Goal: Task Accomplishment & Management: Complete application form

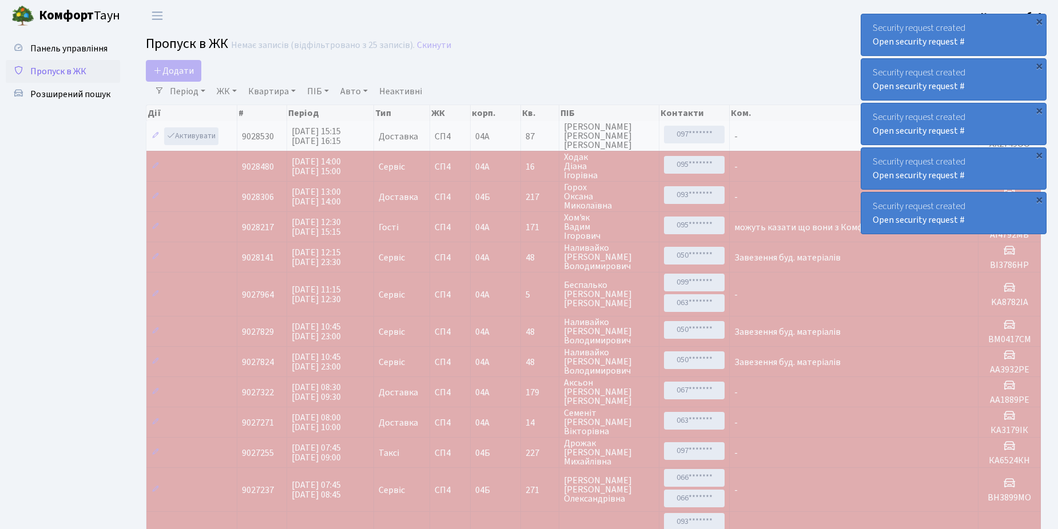
select select "25"
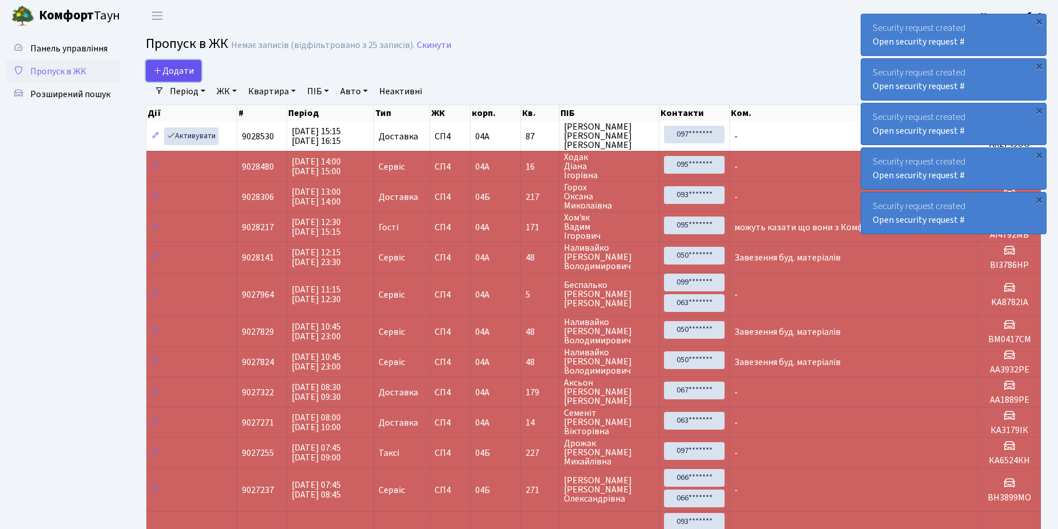
click at [179, 75] on span "Додати" at bounding box center [173, 71] width 41 height 13
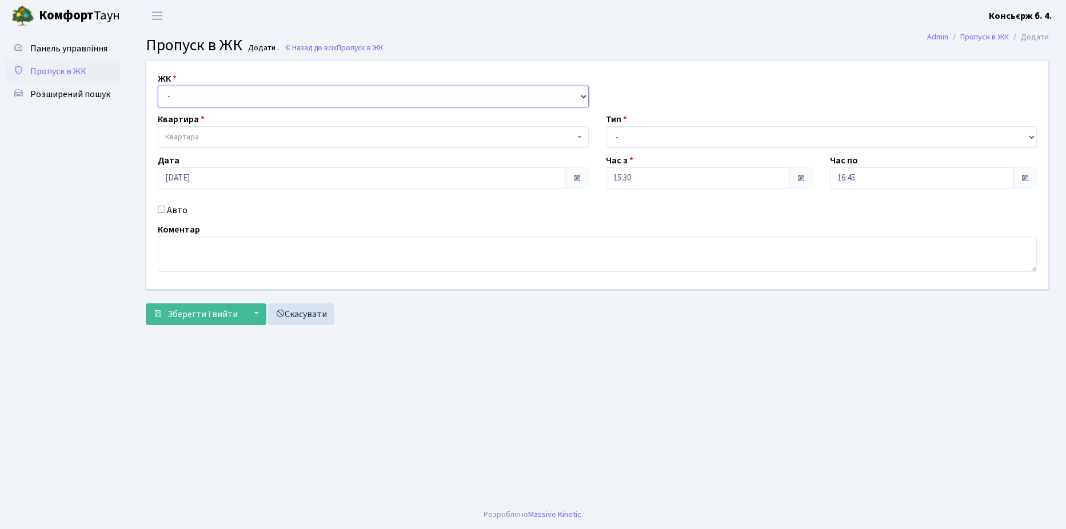
click at [189, 102] on select "- [STREET_ADDRESS]" at bounding box center [373, 97] width 431 height 22
select select "325"
click at [158, 86] on select "- [STREET_ADDRESS]" at bounding box center [373, 97] width 431 height 22
select select
click at [266, 128] on span "Квартира" at bounding box center [373, 137] width 431 height 22
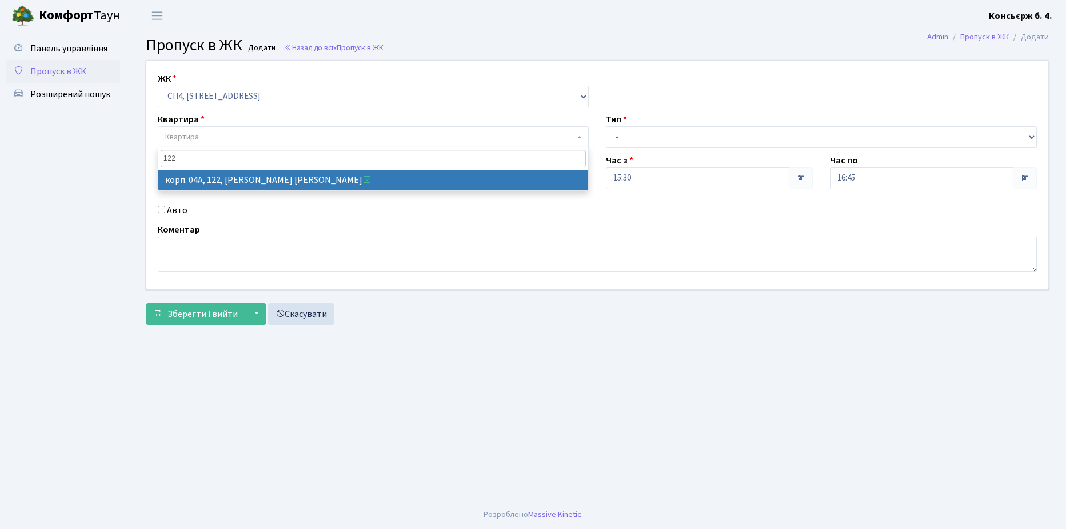
type input "122"
select select "21150"
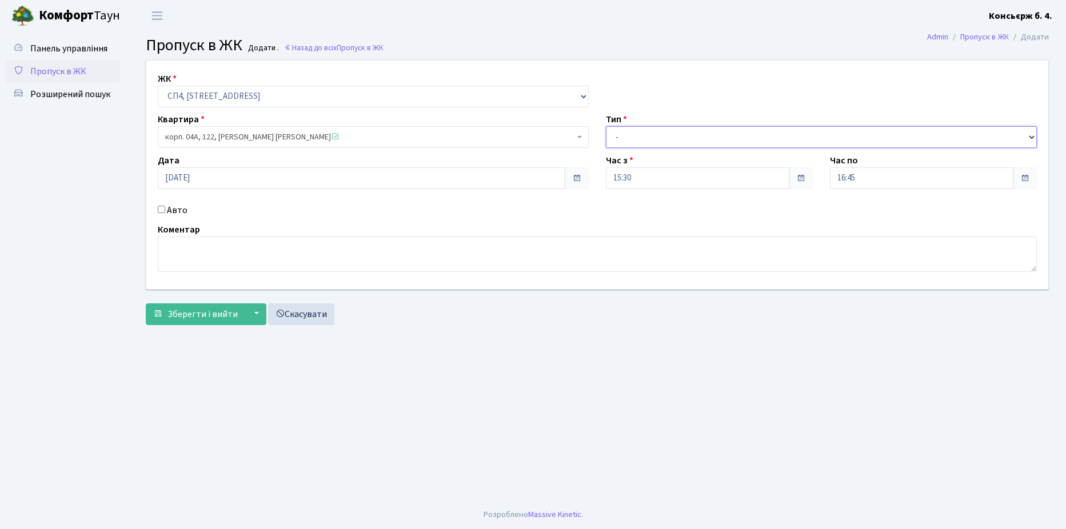
click at [655, 140] on select "- Доставка Таксі Гості Сервіс" at bounding box center [821, 137] width 431 height 22
select select "18"
click at [606, 126] on select "- Доставка Таксі Гості Сервіс" at bounding box center [821, 137] width 431 height 22
click at [162, 204] on div "Авто" at bounding box center [373, 211] width 448 height 14
click at [163, 204] on div "Авто" at bounding box center [373, 211] width 448 height 14
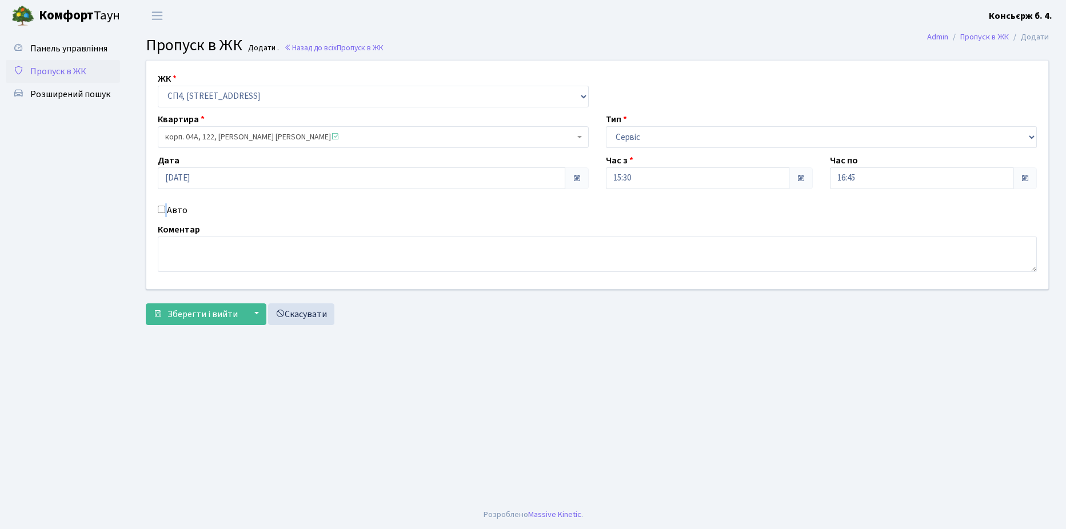
click at [162, 207] on input "Авто" at bounding box center [161, 209] width 7 height 7
checkbox input "true"
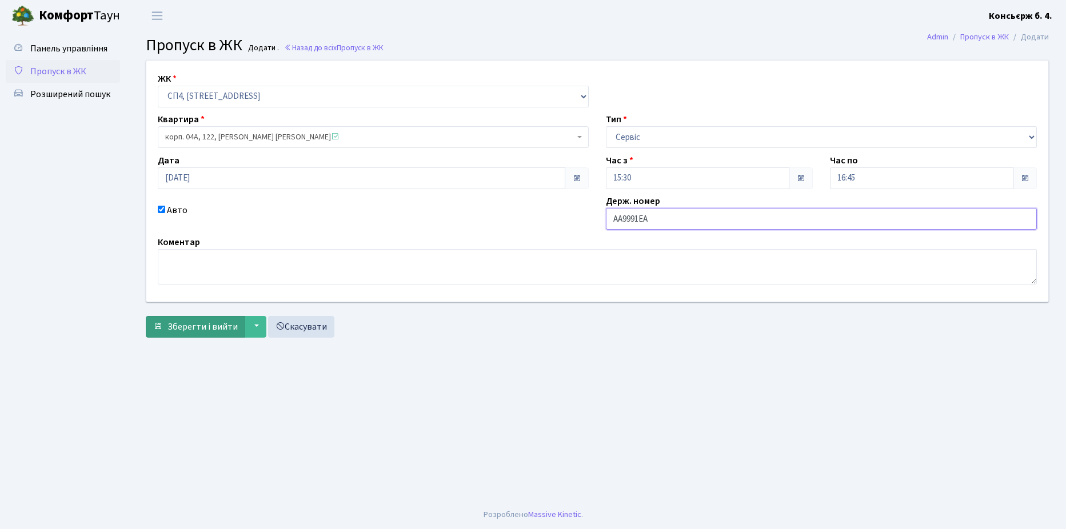
type input "AA9991EA"
click at [193, 331] on span "Зберегти і вийти" at bounding box center [203, 327] width 70 height 13
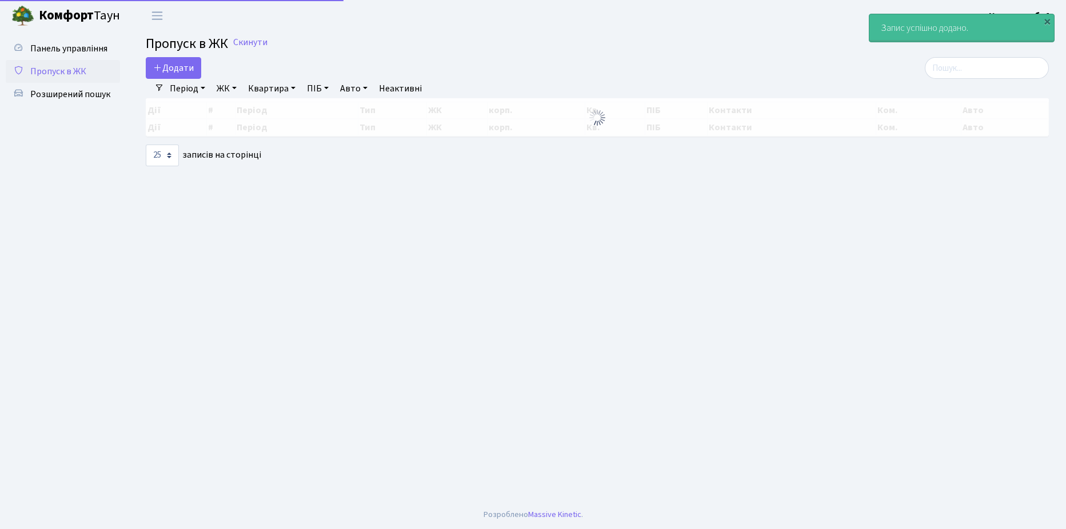
select select "25"
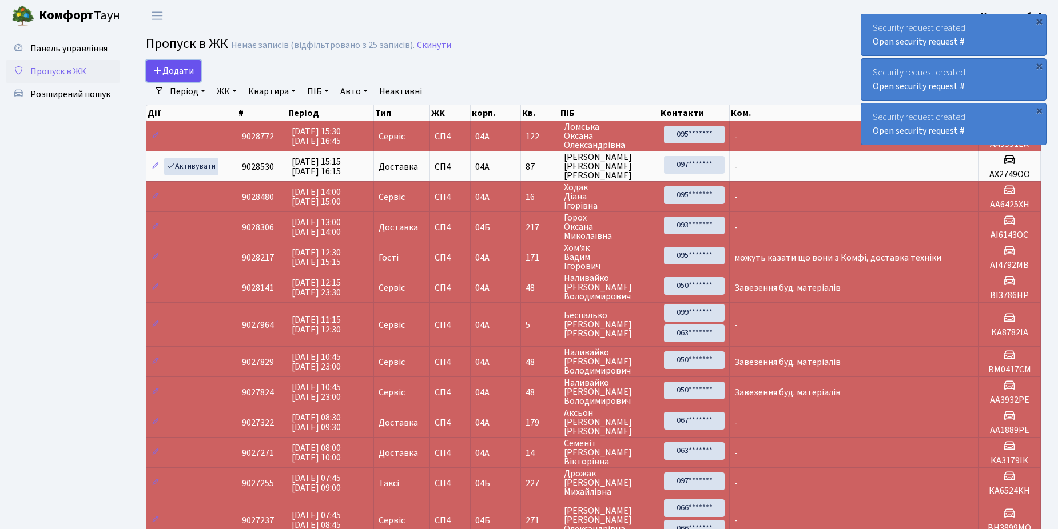
click at [181, 69] on span "Додати" at bounding box center [173, 71] width 41 height 13
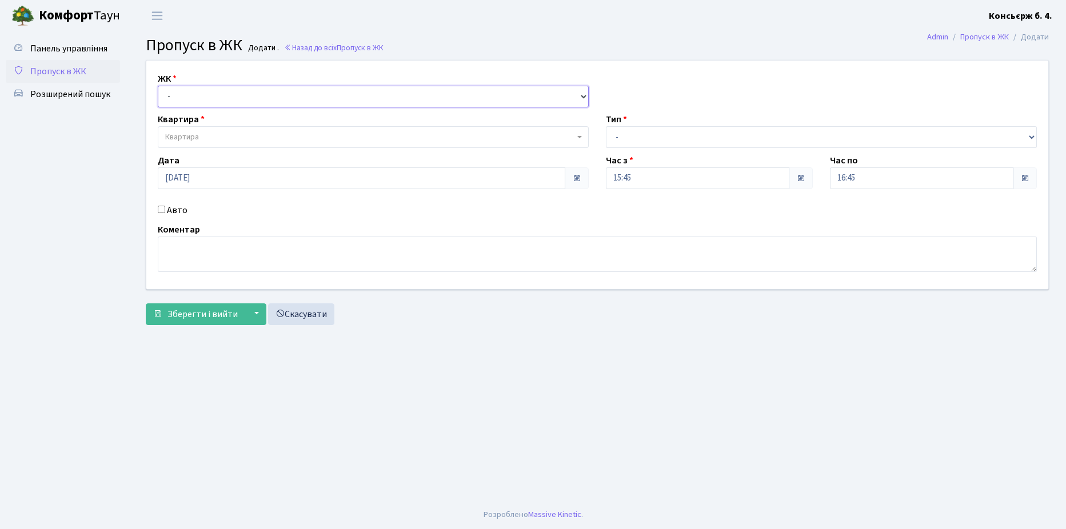
click at [203, 95] on select "- СП4, Столичне шосе, 5" at bounding box center [373, 97] width 431 height 22
select select "325"
click at [158, 86] on select "- СП4, Столичне шосе, 5" at bounding box center [373, 97] width 431 height 22
select select
click at [217, 136] on span "Квартира" at bounding box center [369, 136] width 409 height 11
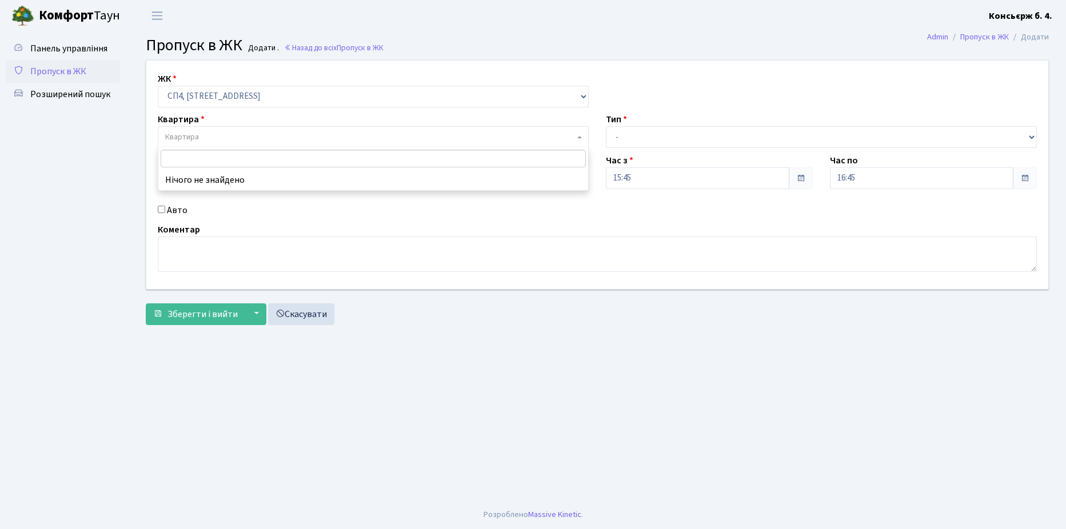
click at [69, 69] on span "Пропуск в ЖК" at bounding box center [58, 71] width 56 height 13
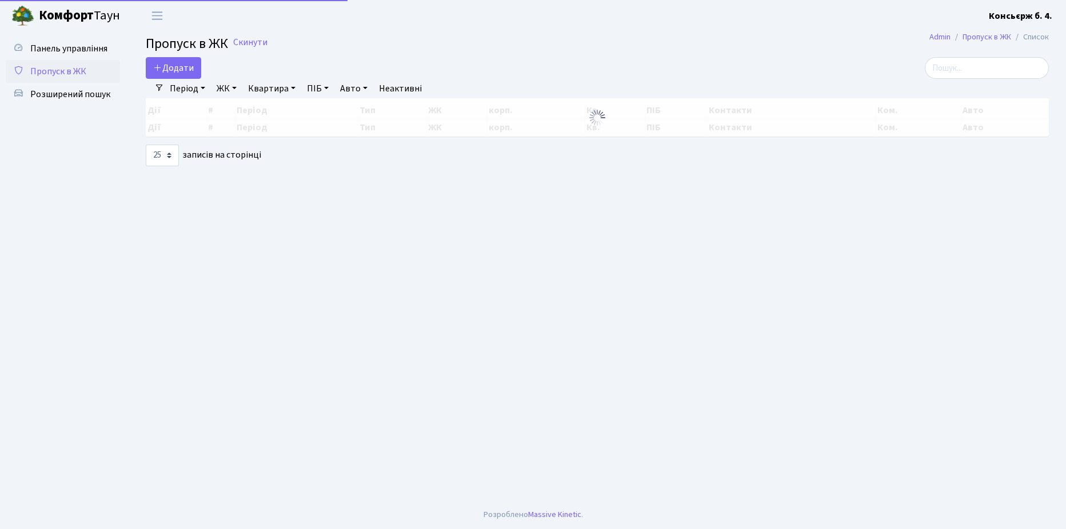
select select "25"
